Goal: Task Accomplishment & Management: Manage account settings

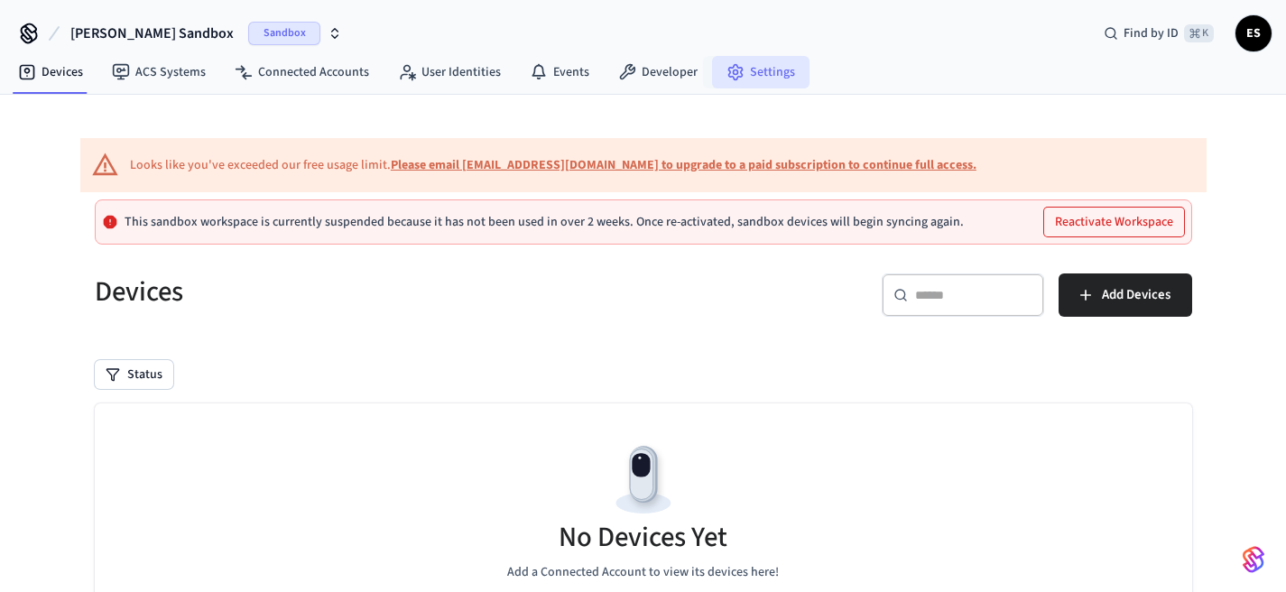
click at [761, 81] on link "Settings" at bounding box center [760, 72] width 97 height 32
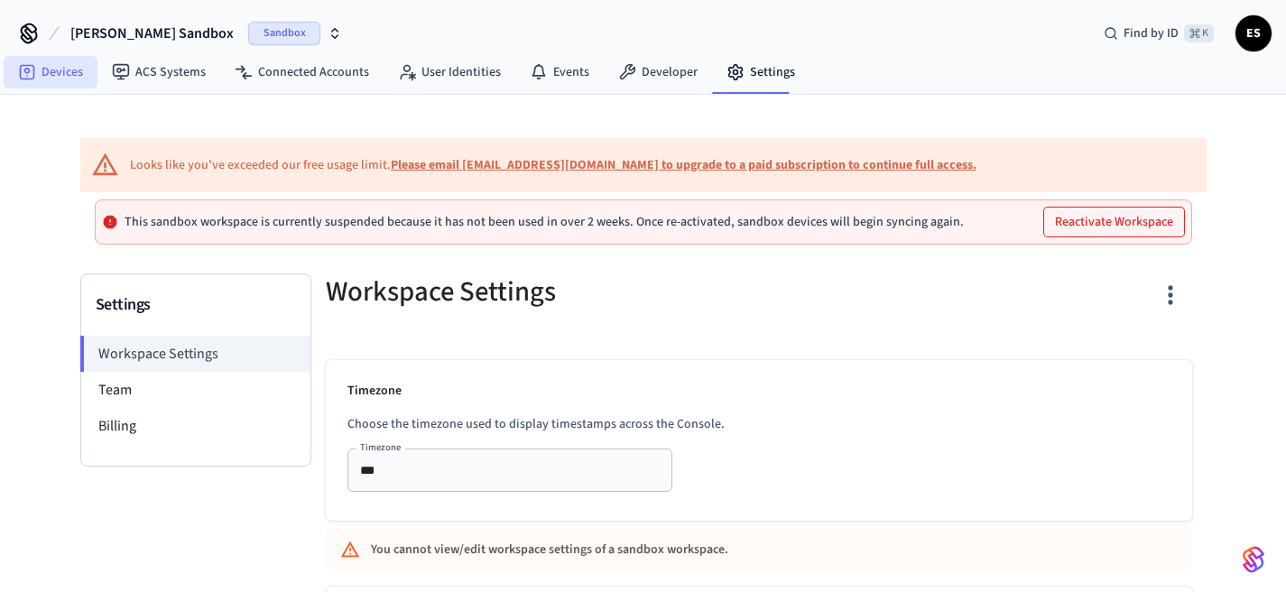
click at [65, 78] on link "Devices" at bounding box center [51, 72] width 94 height 32
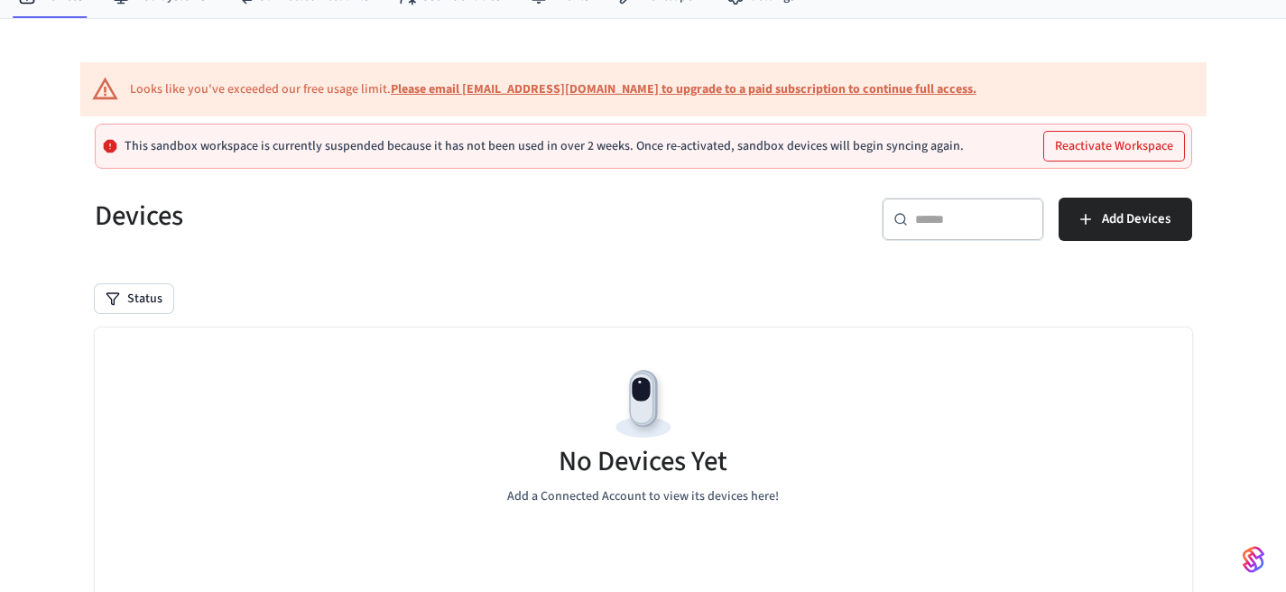
scroll to position [274, 0]
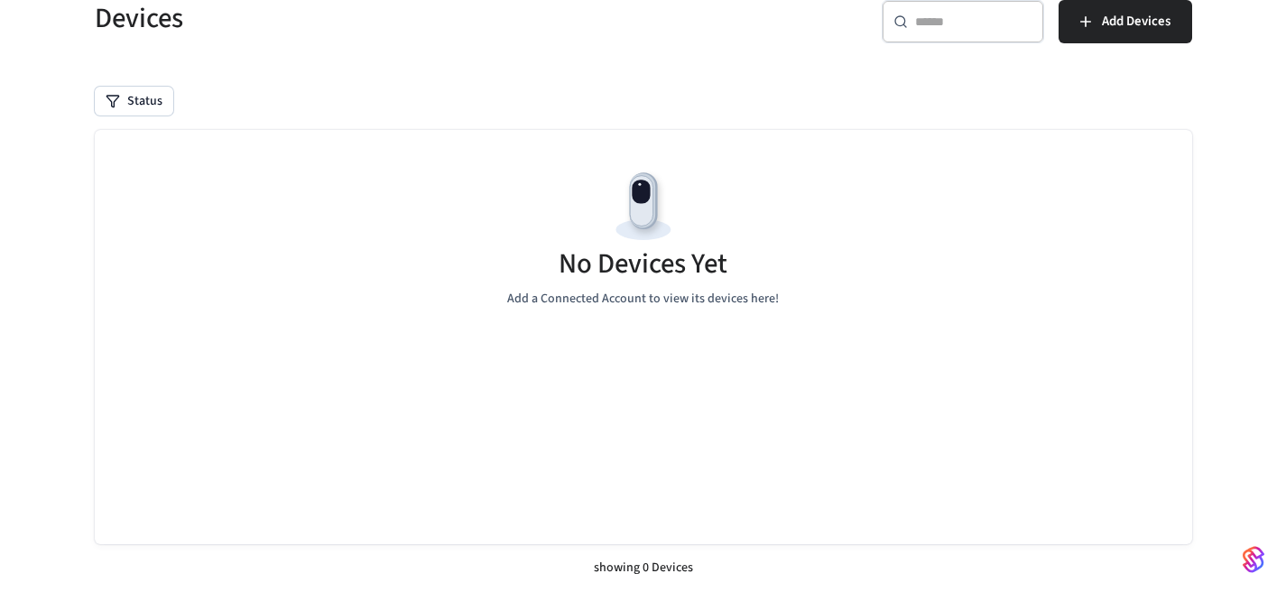
click at [946, 30] on input "text" at bounding box center [973, 22] width 117 height 18
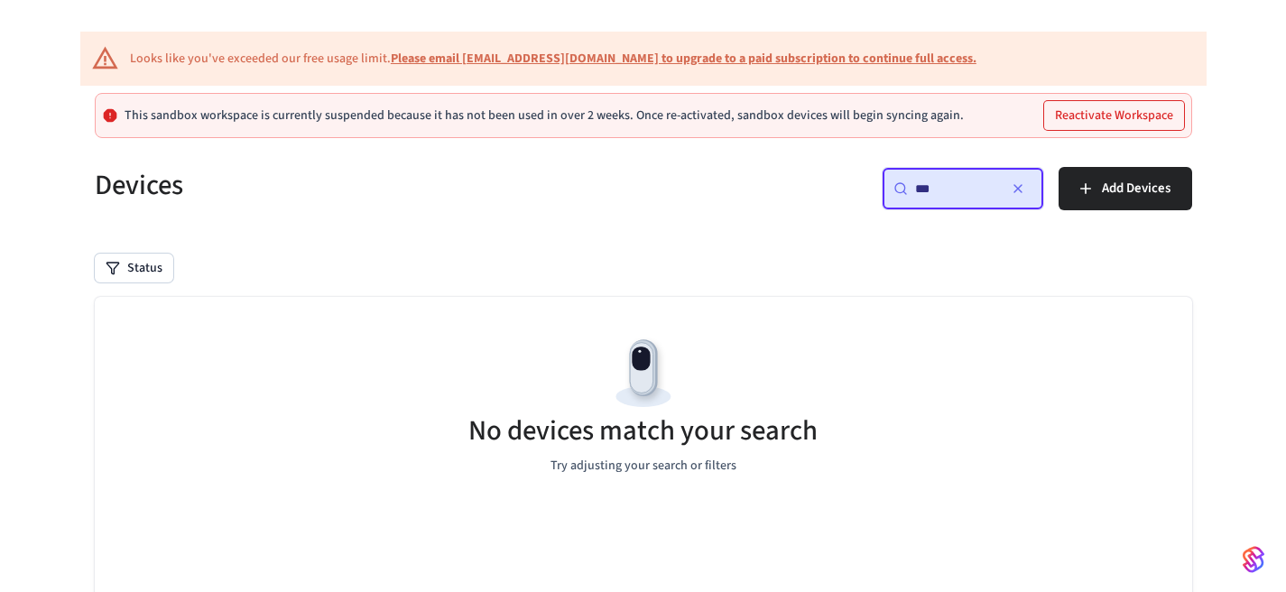
scroll to position [0, 0]
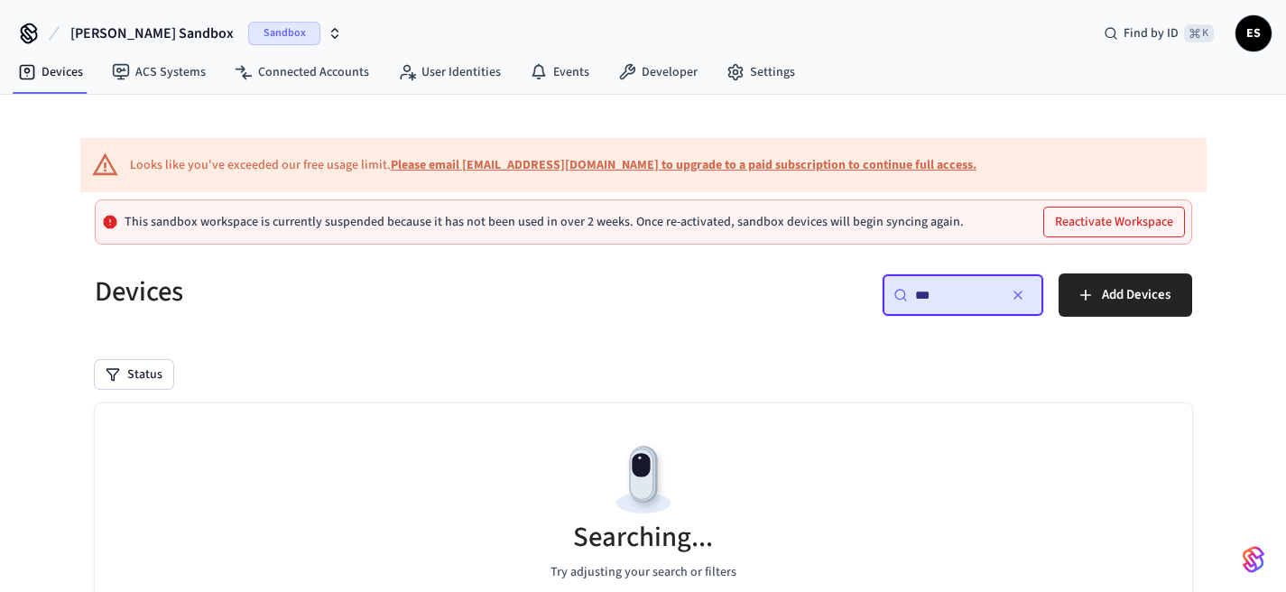
click at [959, 301] on input "***" at bounding box center [955, 295] width 81 height 18
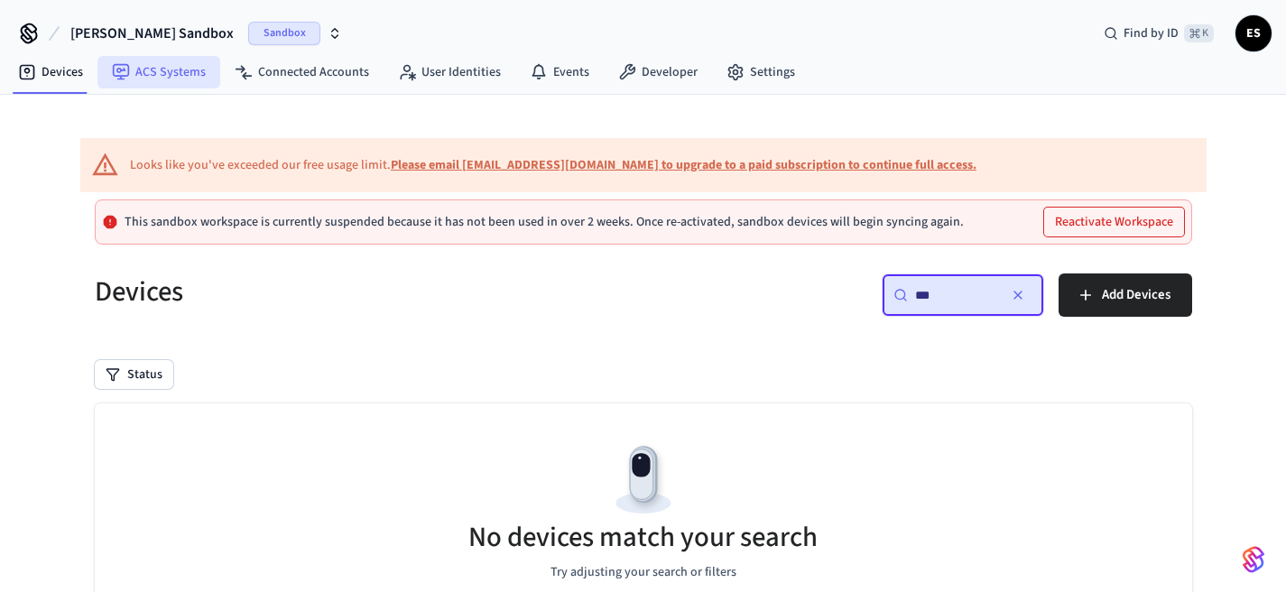
type input "***"
click at [190, 75] on link "ACS Systems" at bounding box center [158, 72] width 123 height 32
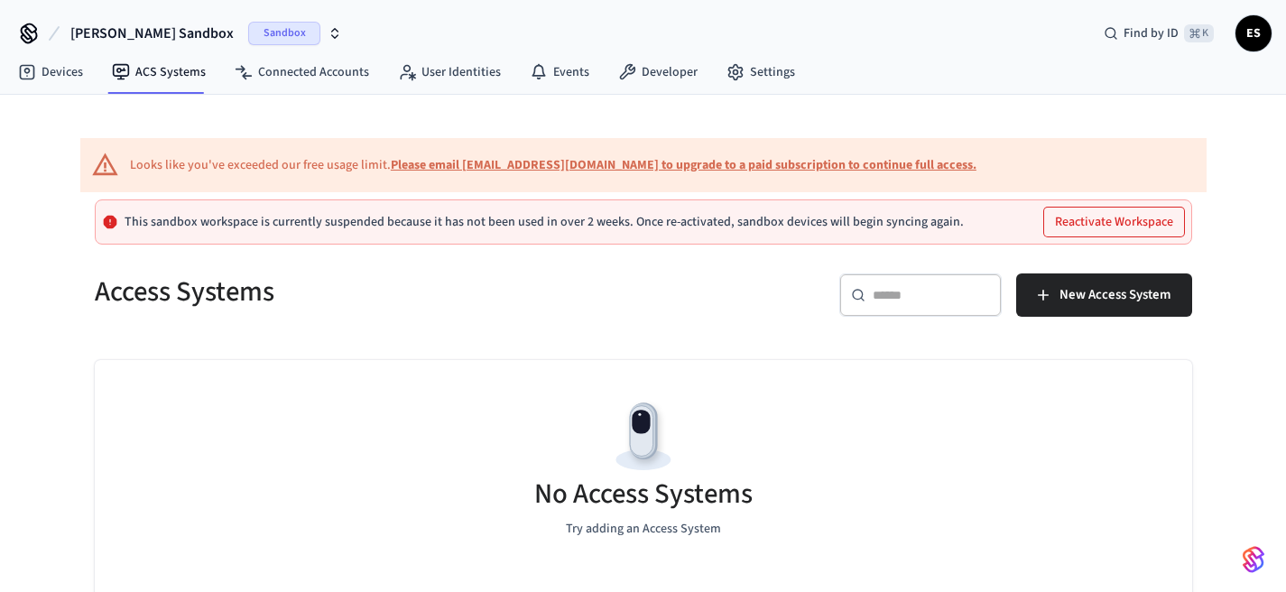
click at [255, 34] on span "Sandbox" at bounding box center [284, 33] width 72 height 23
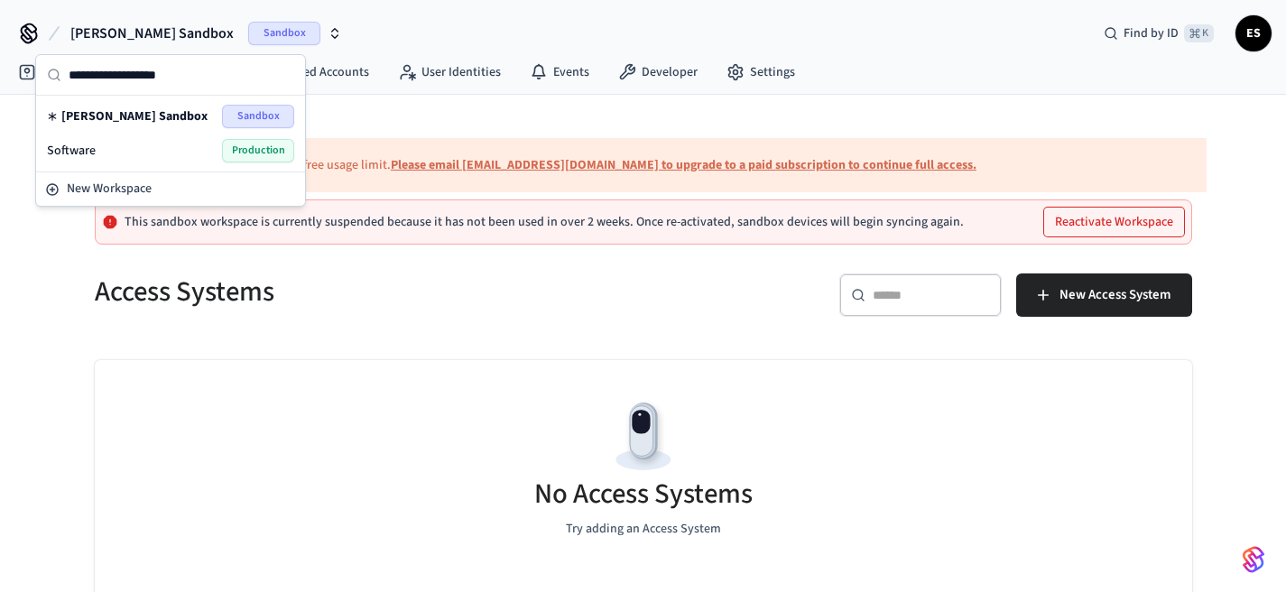
click at [179, 147] on div "Software Production" at bounding box center [170, 150] width 247 height 23
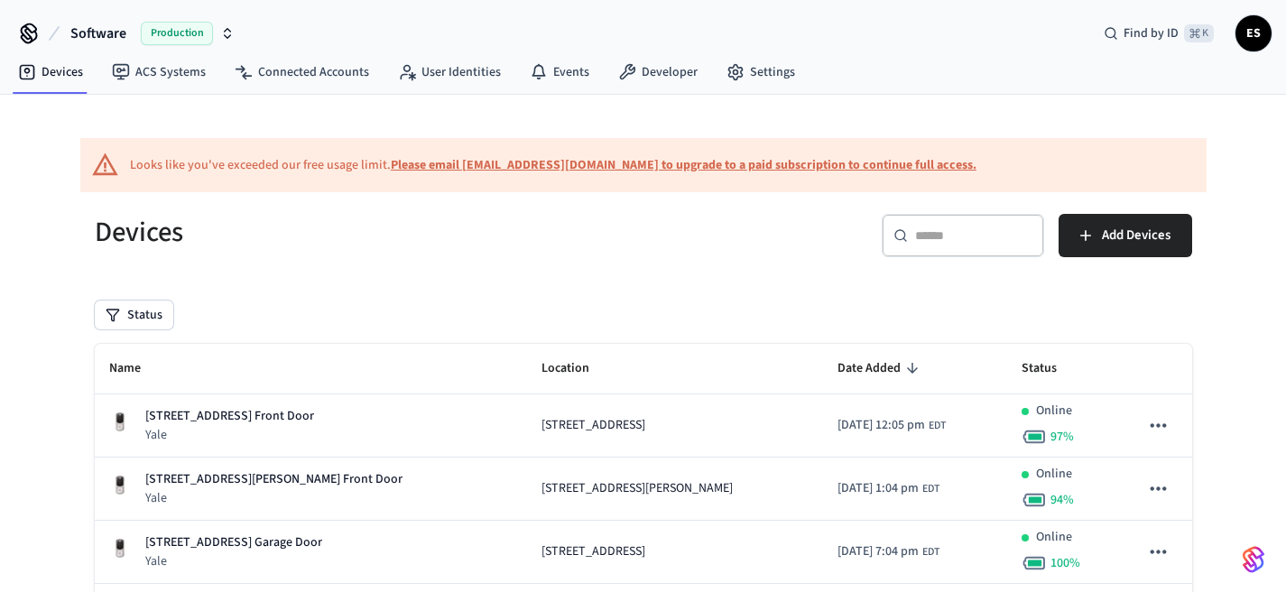
scroll to position [20, 0]
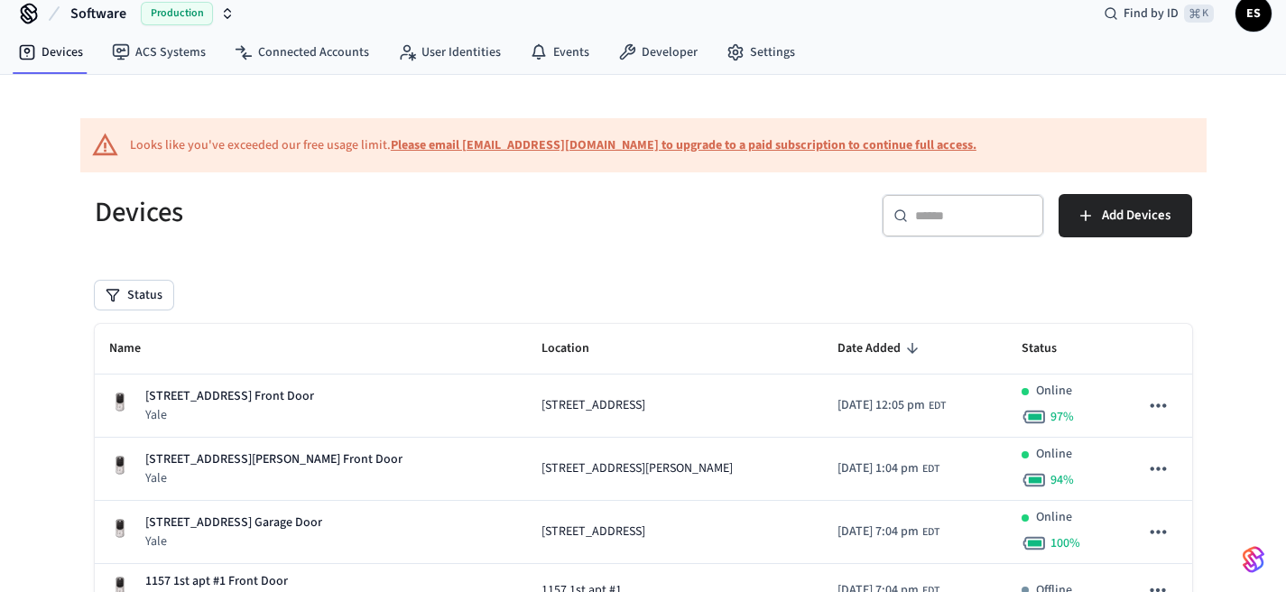
click at [932, 225] on div "​ ​" at bounding box center [963, 215] width 162 height 43
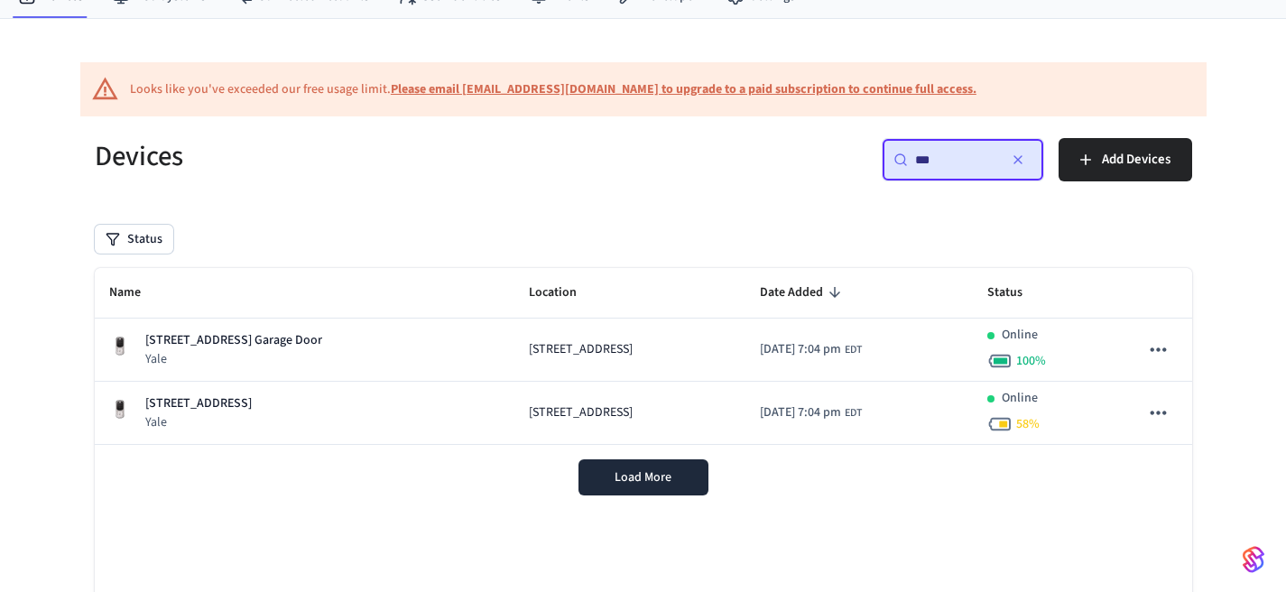
scroll to position [71, 0]
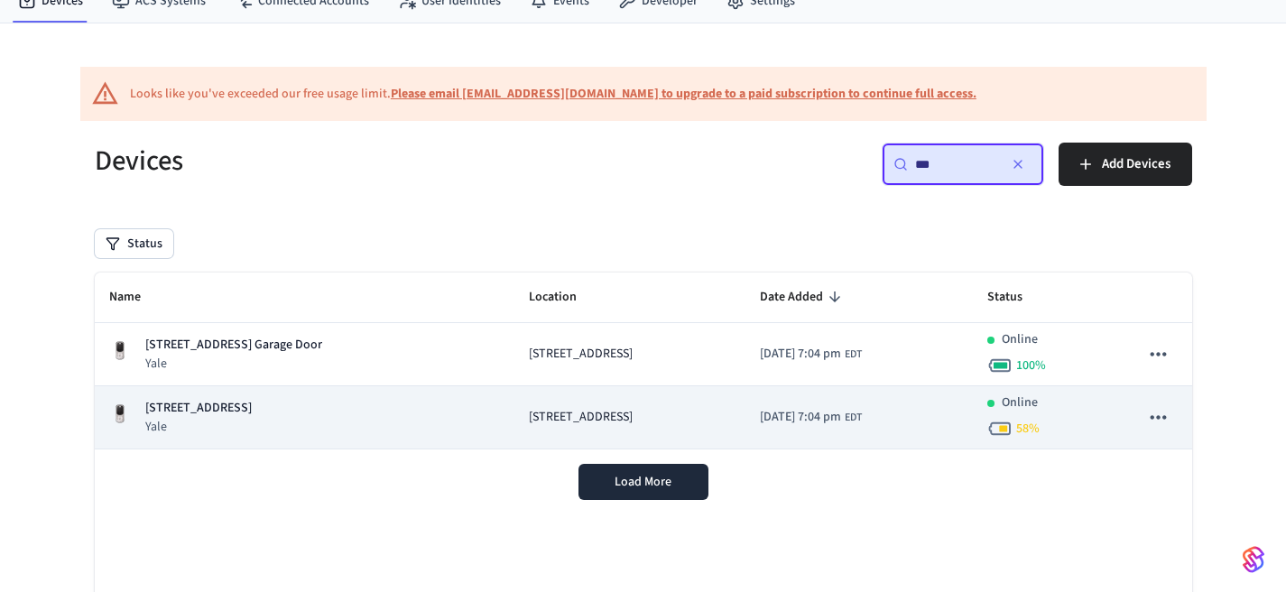
type input "***"
click at [682, 429] on td "[STREET_ADDRESS]" at bounding box center [630, 417] width 230 height 63
click at [1155, 422] on icon "sticky table" at bounding box center [1157, 416] width 23 height 23
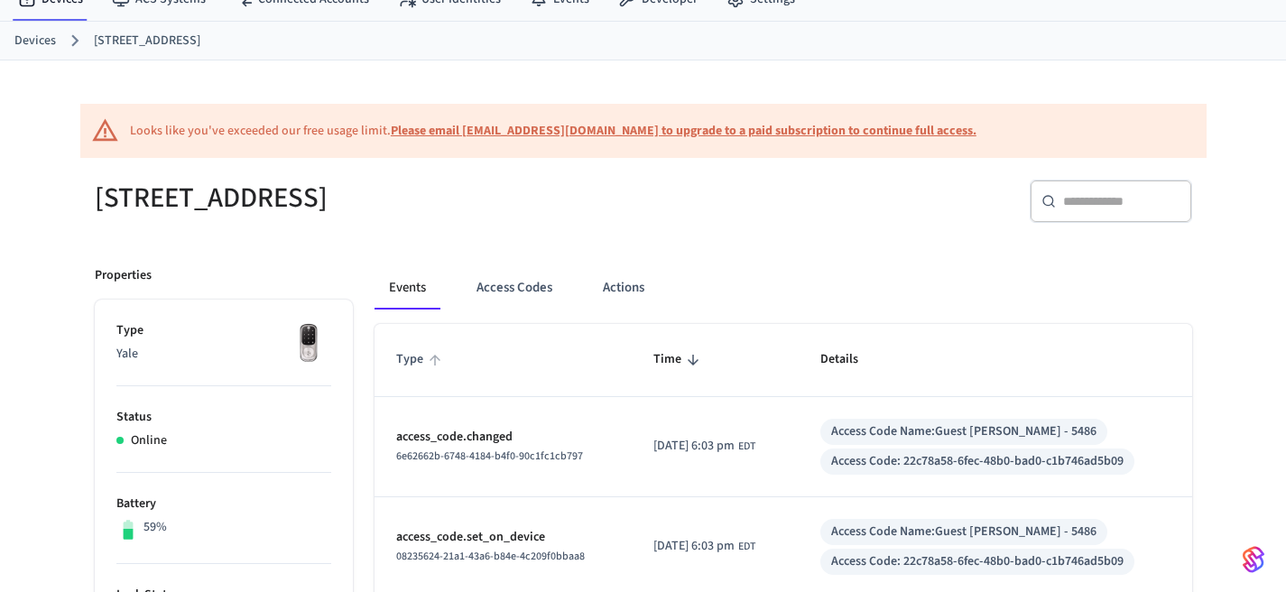
scroll to position [130, 0]
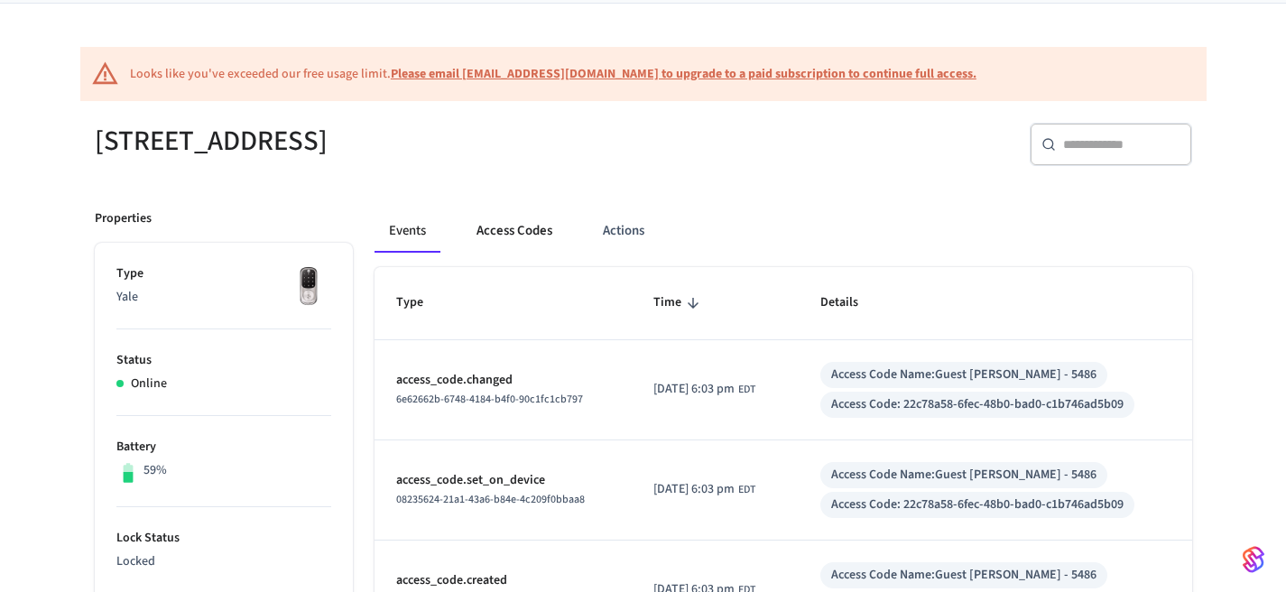
click at [518, 227] on button "Access Codes" at bounding box center [514, 230] width 105 height 43
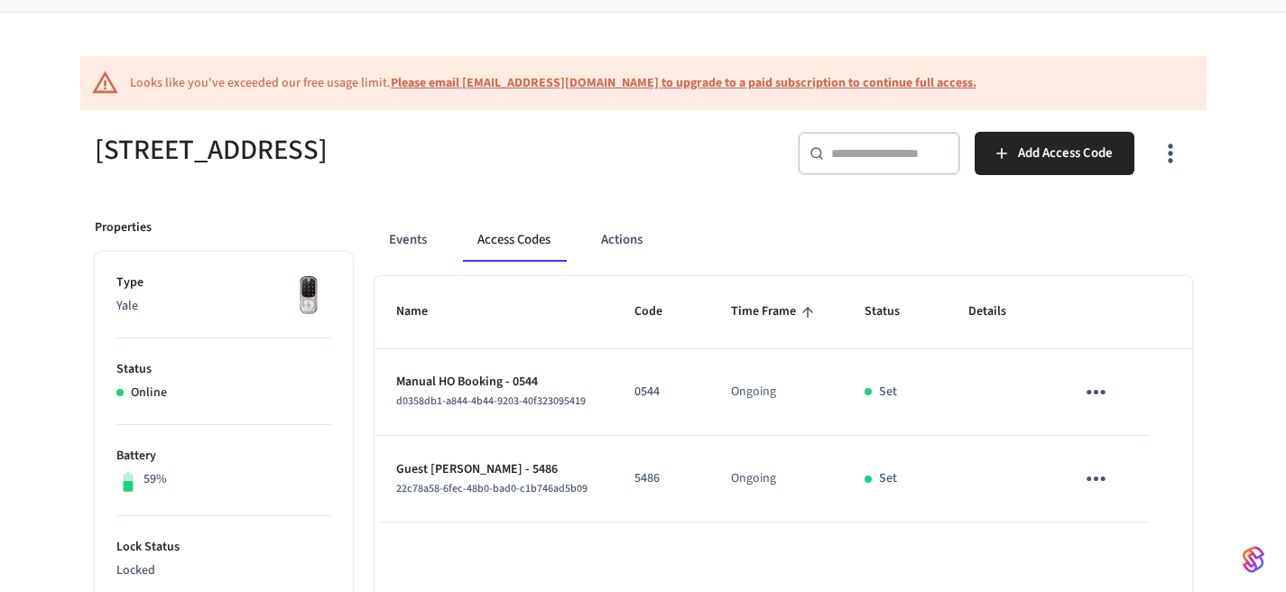
scroll to position [123, 0]
drag, startPoint x: 638, startPoint y: 390, endPoint x: 661, endPoint y: 390, distance: 22.6
click at [661, 390] on td "0544" at bounding box center [661, 391] width 97 height 87
copy p "0544"
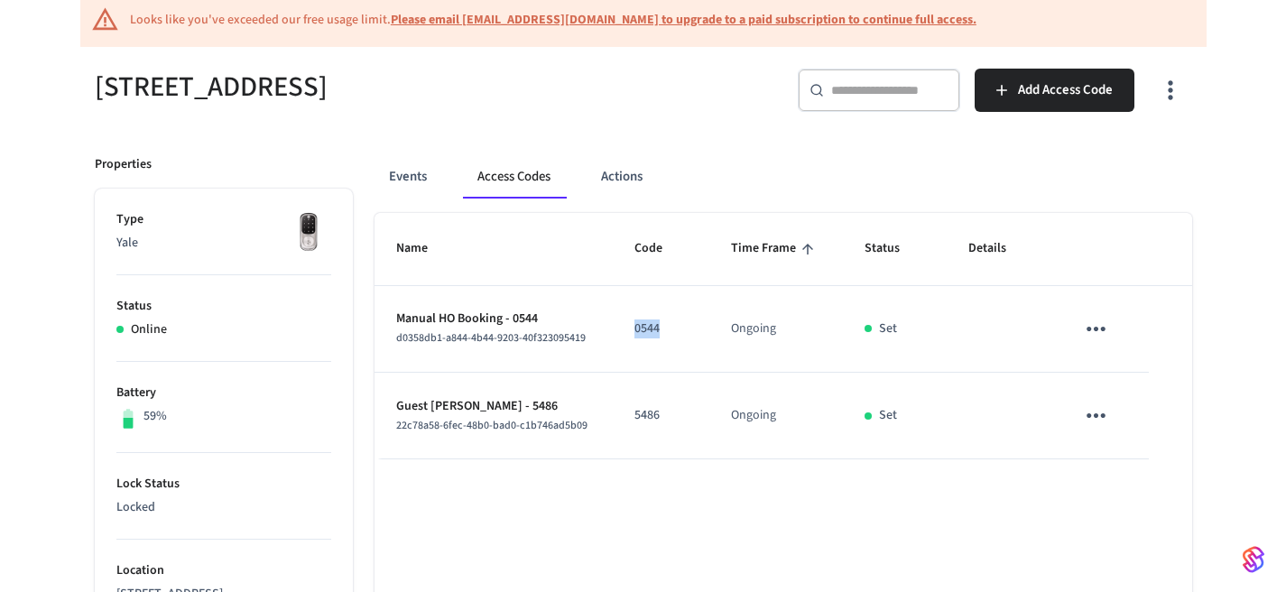
scroll to position [186, 0]
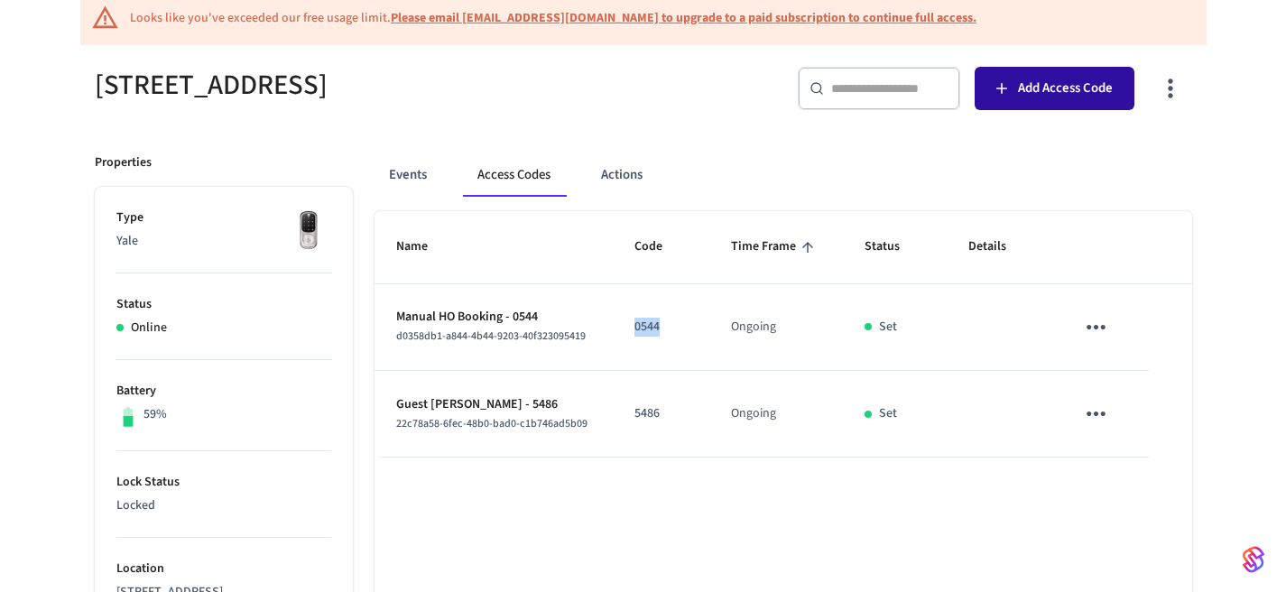
click at [1054, 88] on span "Add Access Code" at bounding box center [1065, 88] width 95 height 23
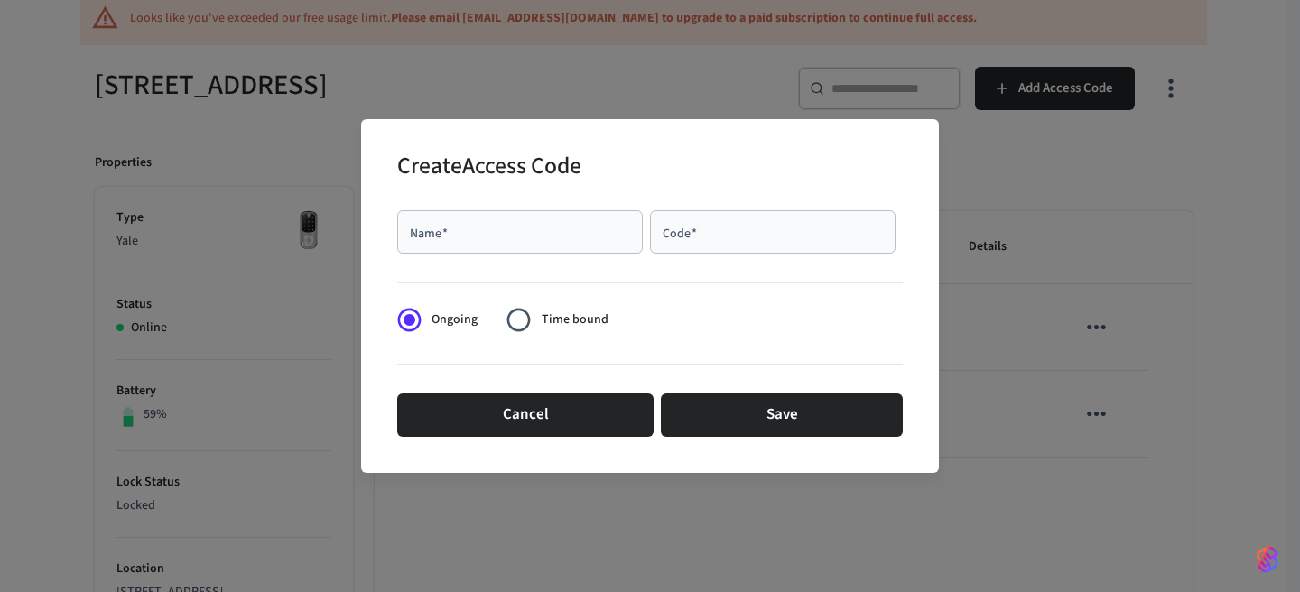
click at [498, 234] on input "Name   *" at bounding box center [520, 232] width 224 height 18
type input "**"
click at [696, 233] on input "Code   *" at bounding box center [773, 232] width 224 height 18
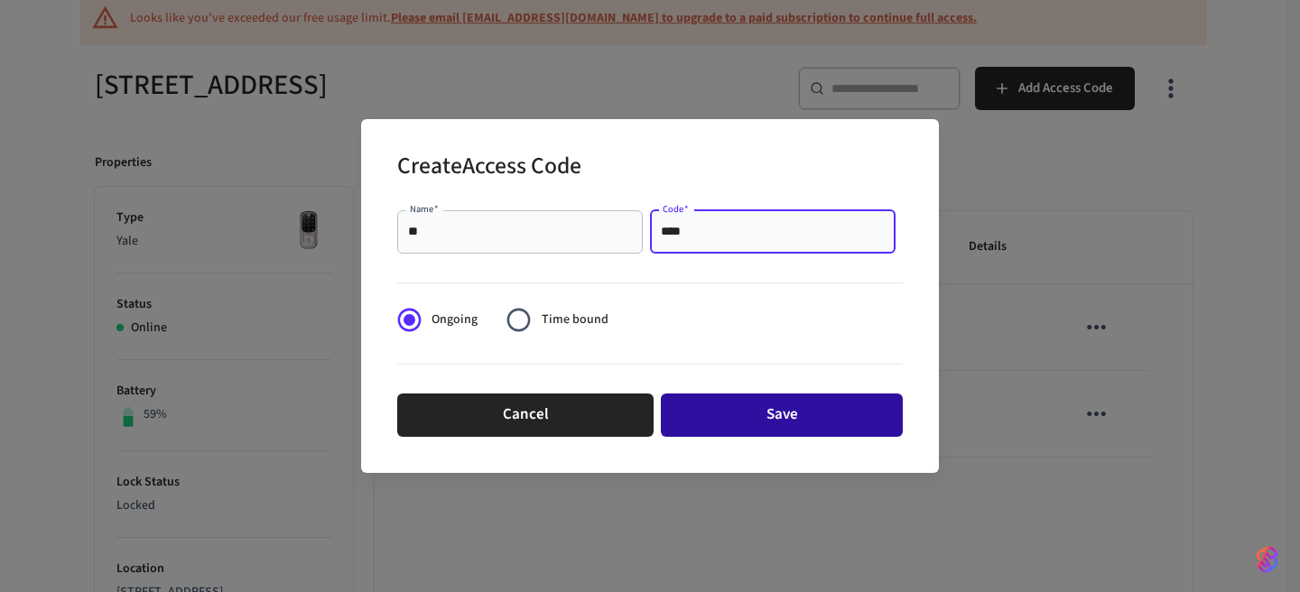
type input "****"
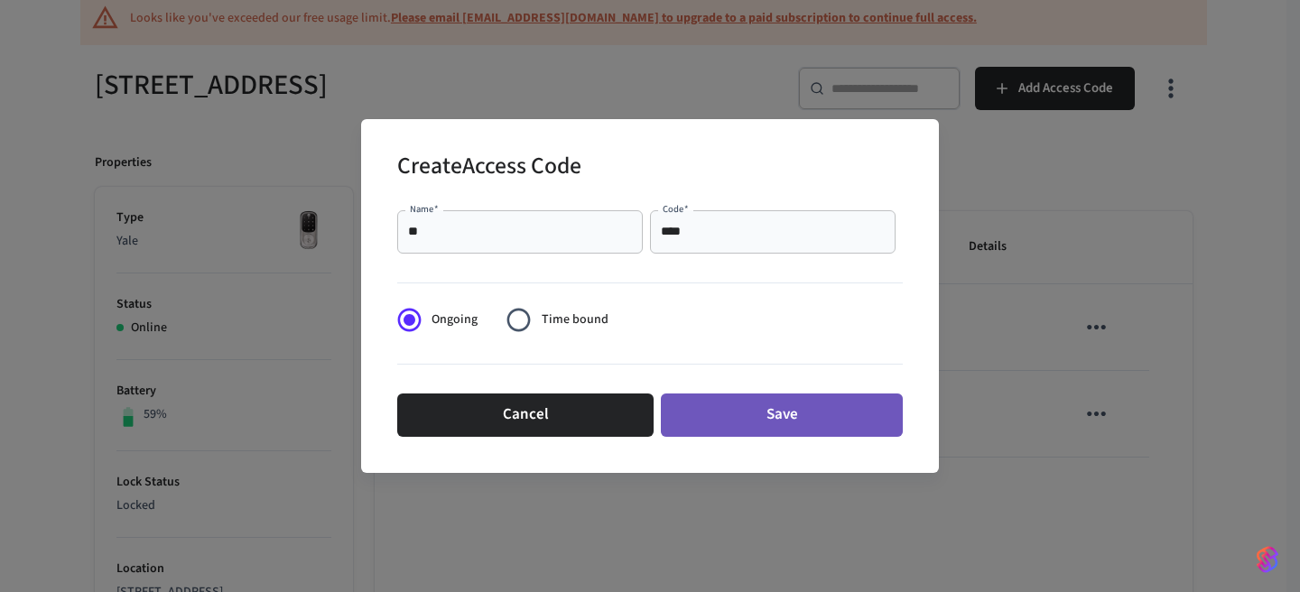
click at [746, 419] on button "Save" at bounding box center [782, 415] width 242 height 43
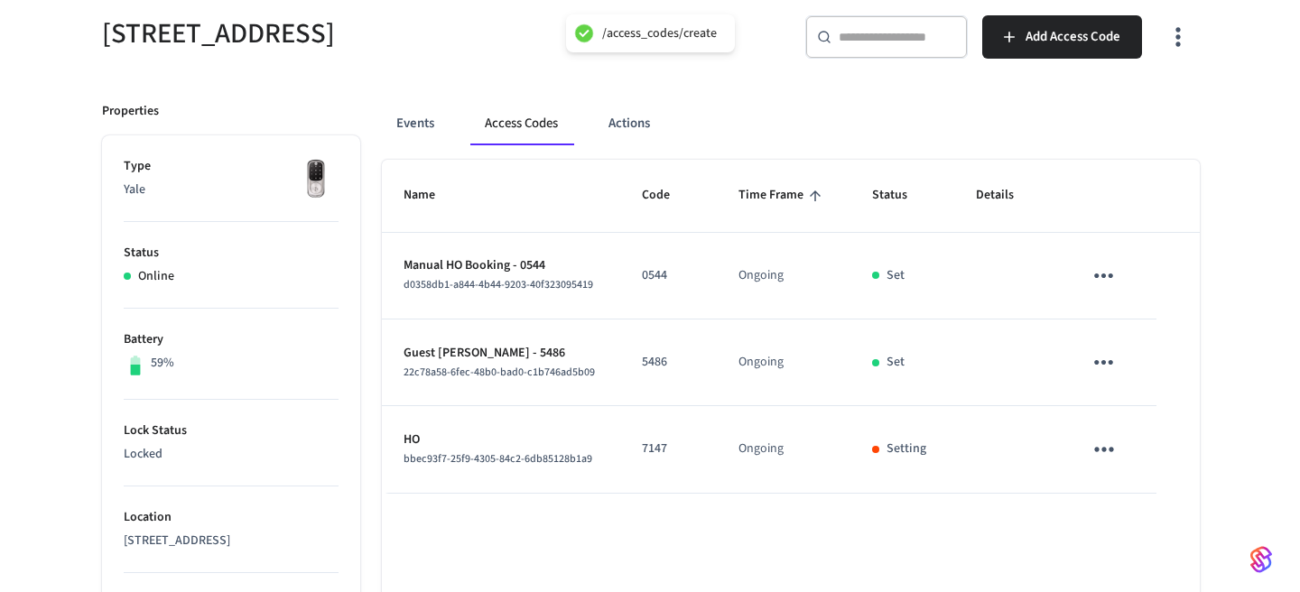
scroll to position [244, 0]
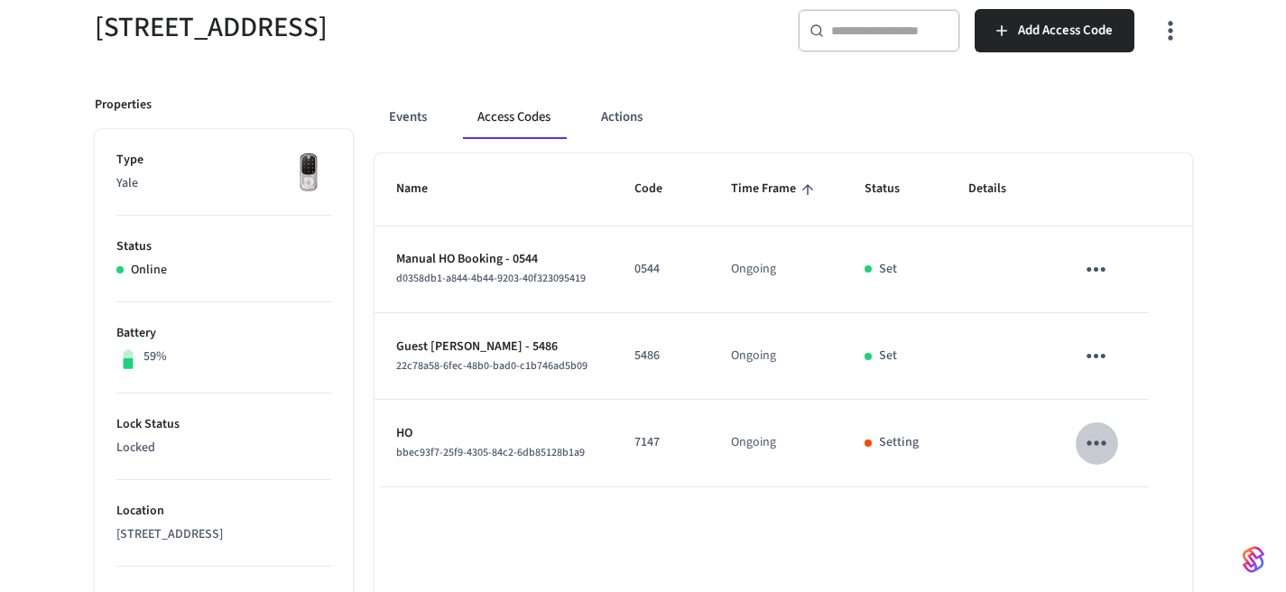
click at [1090, 442] on icon "sticky table" at bounding box center [1097, 443] width 19 height 5
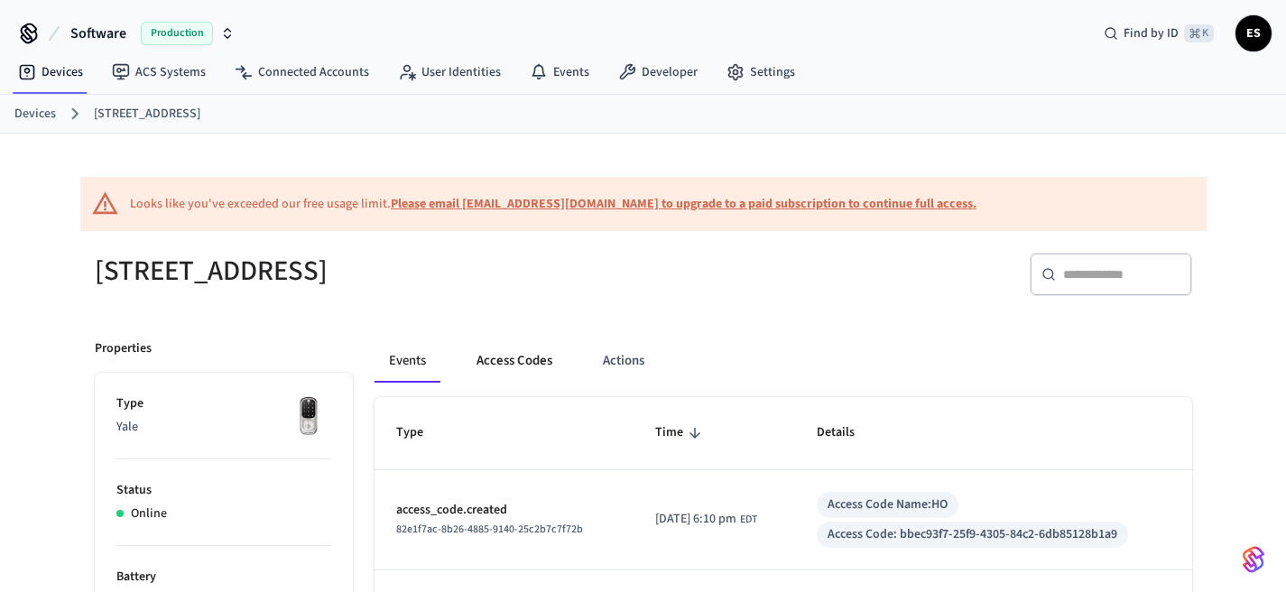
click at [523, 355] on button "Access Codes" at bounding box center [514, 360] width 105 height 43
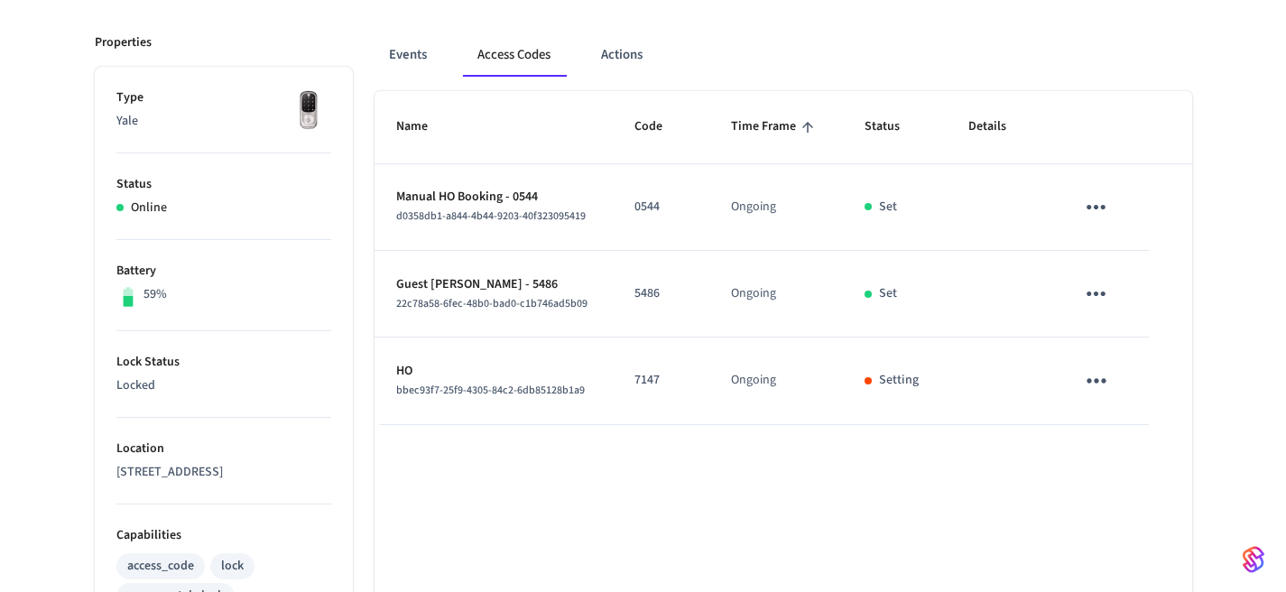
scroll to position [310, 0]
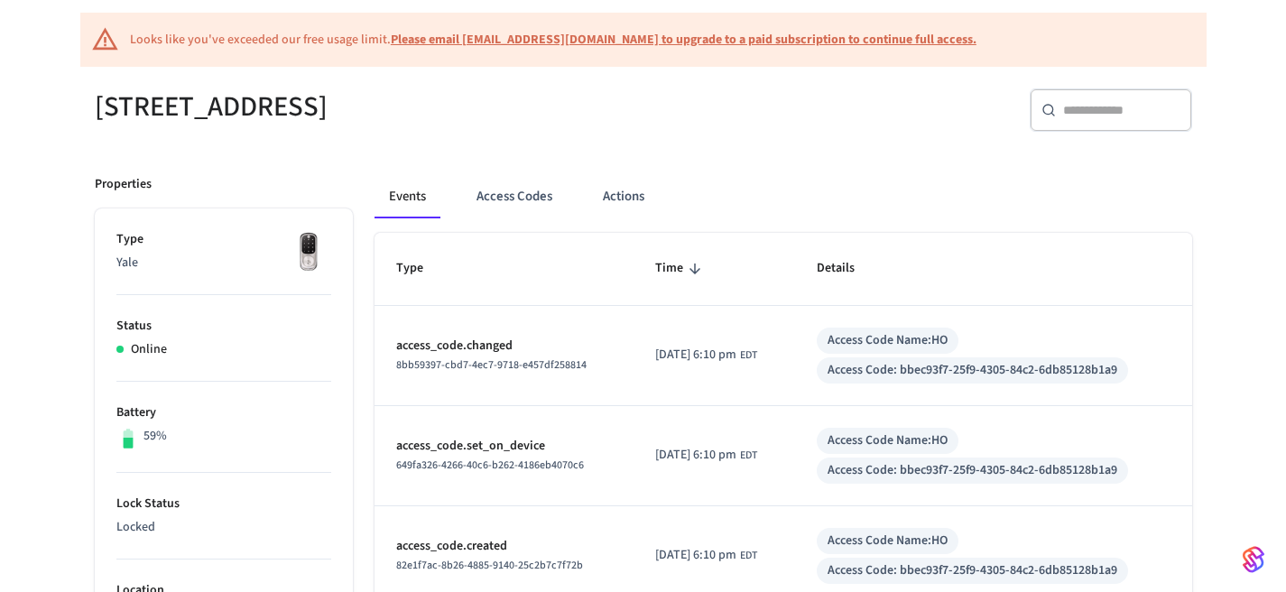
scroll to position [107, 0]
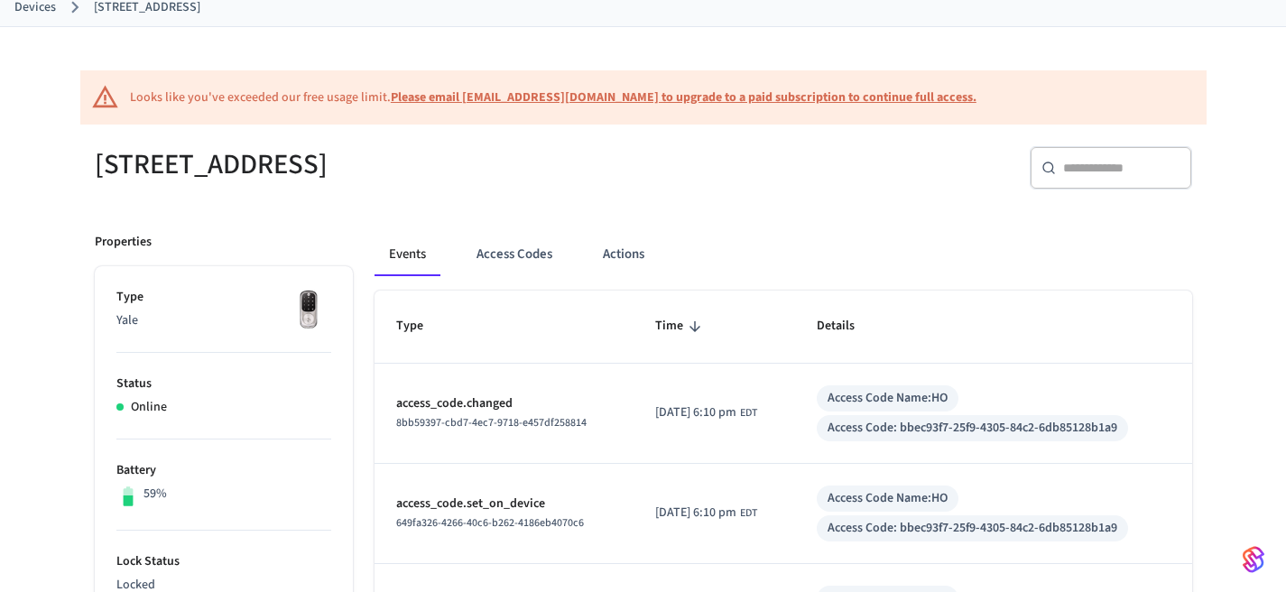
click at [515, 255] on button "Access Codes" at bounding box center [514, 254] width 105 height 43
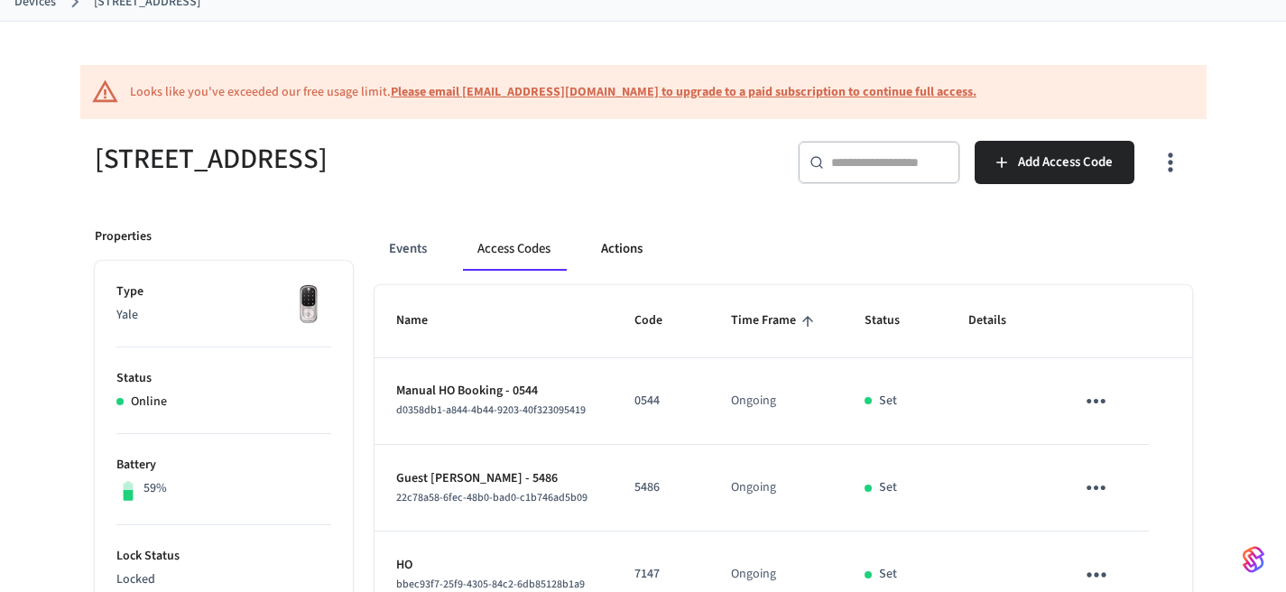
scroll to position [344, 0]
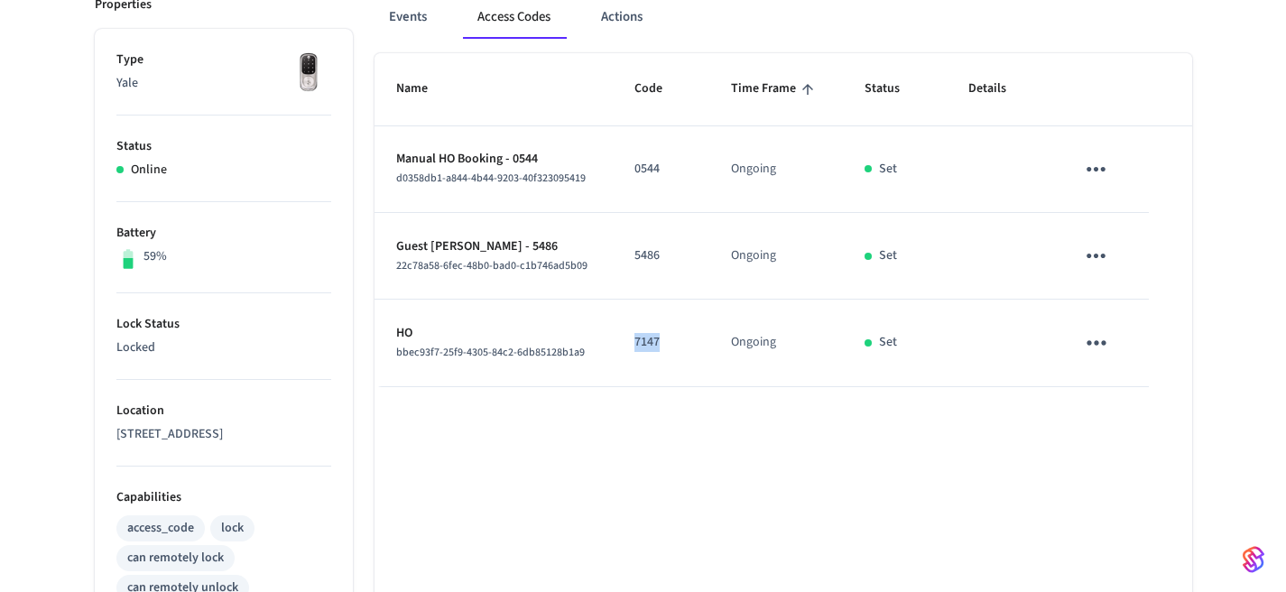
drag, startPoint x: 623, startPoint y: 345, endPoint x: 663, endPoint y: 346, distance: 39.7
click at [663, 346] on td "7147" at bounding box center [661, 343] width 97 height 87
copy p "7147"
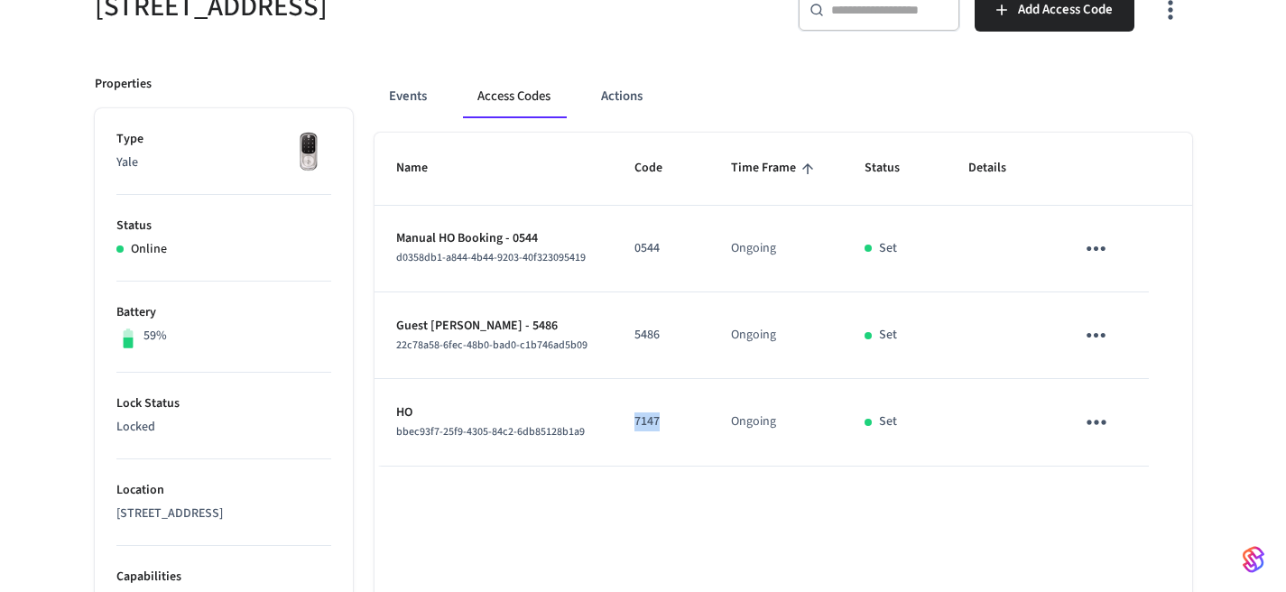
scroll to position [267, 0]
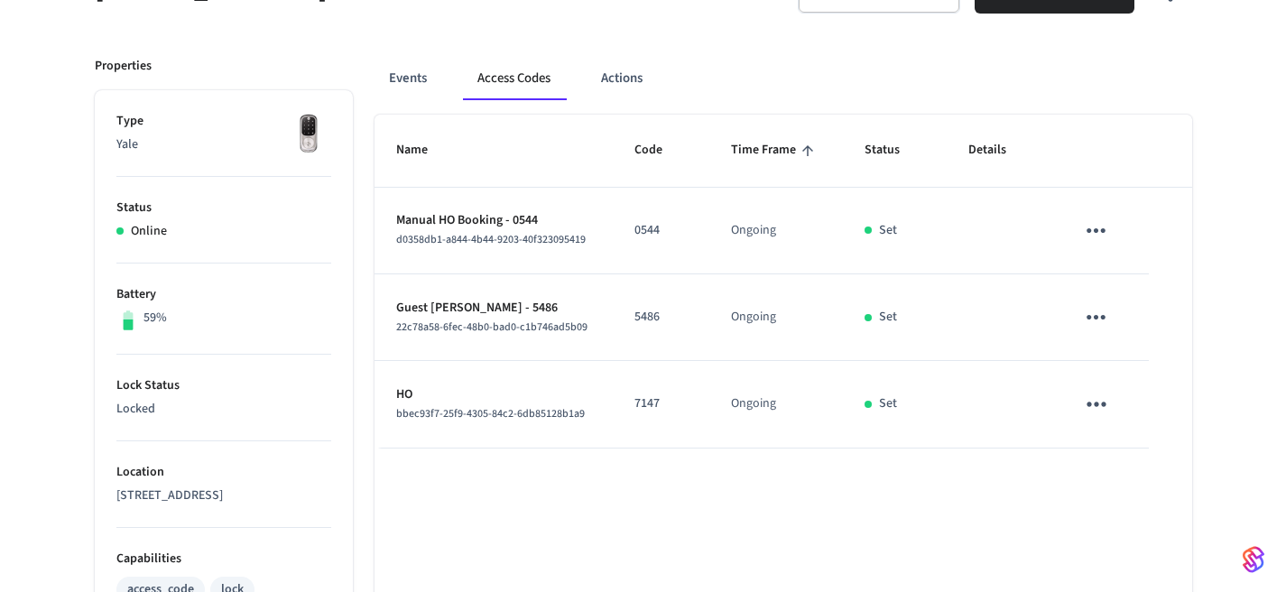
scroll to position [283, 0]
